Goal: Information Seeking & Learning: Find specific fact

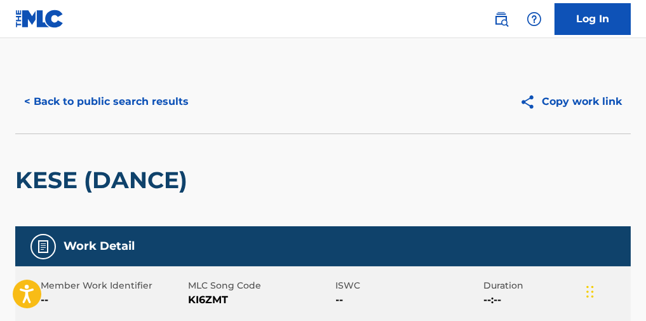
click at [151, 103] on button "< Back to public search results" at bounding box center [106, 102] width 182 height 32
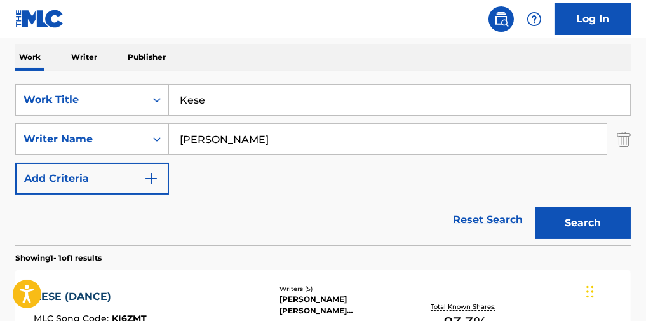
scroll to position [200, 0]
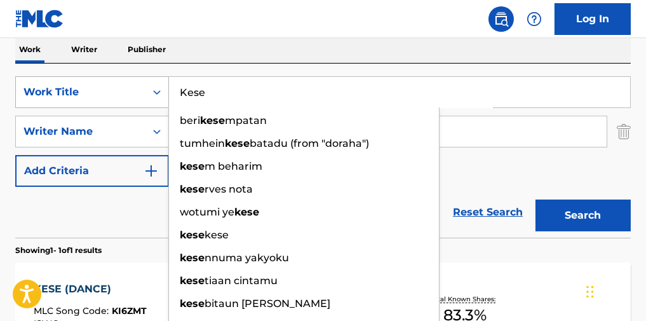
paste input "Chasing Paradise"
drag, startPoint x: 283, startPoint y: 105, endPoint x: 88, endPoint y: 105, distance: 194.4
click at [84, 108] on div "SearchWithCriteria4cc25988-9257-46c1-b77b-ec57093f9862 Work Title Kese beri kes…" at bounding box center [323, 92] width 616 height 32
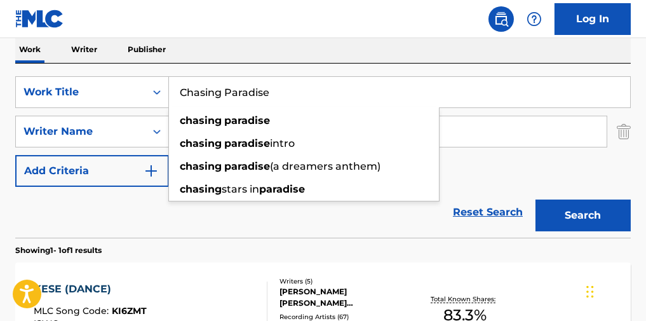
type input "Chasing Paradise"
click at [548, 143] on input "[PERSON_NAME]" at bounding box center [388, 131] width 438 height 30
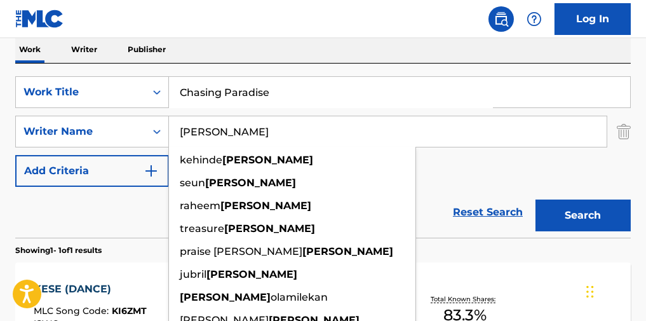
click at [548, 143] on input "[PERSON_NAME]" at bounding box center [388, 131] width 438 height 30
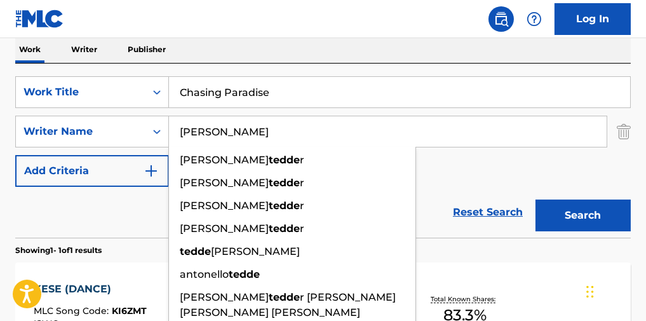
type input "[PERSON_NAME]"
click at [536, 199] on button "Search" at bounding box center [583, 215] width 95 height 32
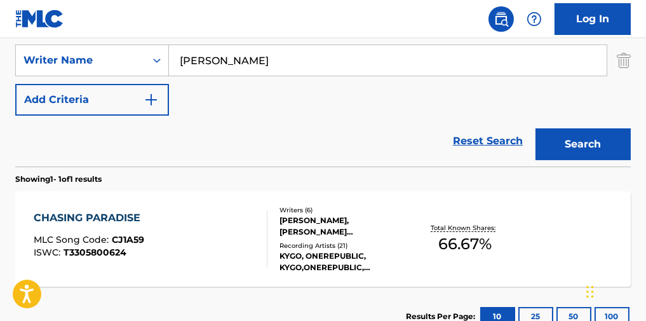
scroll to position [285, 0]
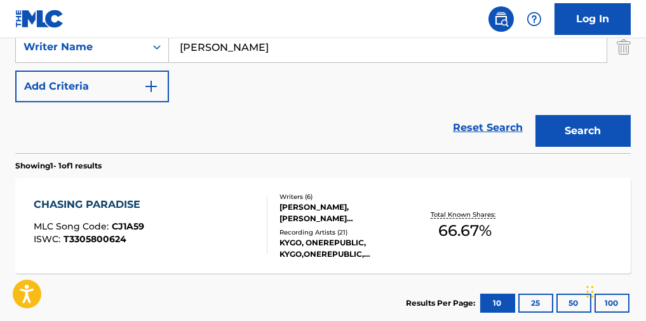
click at [261, 245] on div at bounding box center [262, 225] width 10 height 57
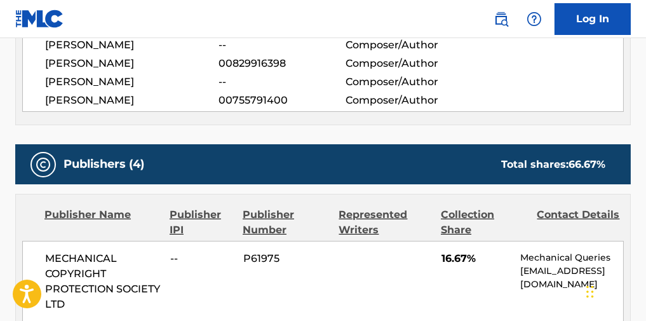
scroll to position [508, 0]
